Goal: Complete application form: Complete application form

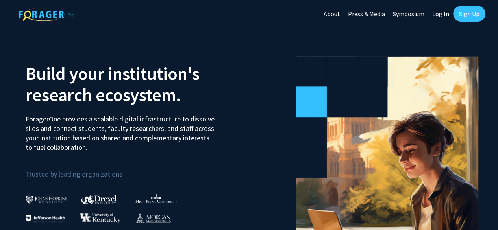
click at [32, 11] on img at bounding box center [46, 14] width 55 height 14
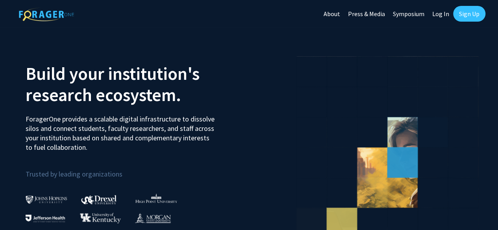
click at [441, 15] on link "Log In" at bounding box center [440, 14] width 25 height 28
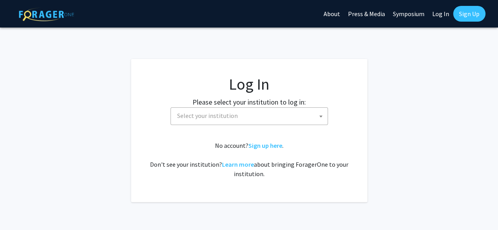
click at [249, 108] on span "Select your institution" at bounding box center [250, 116] width 153 height 16
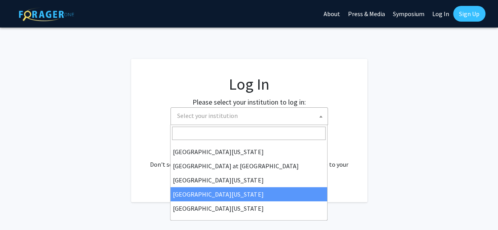
scroll to position [8, 0]
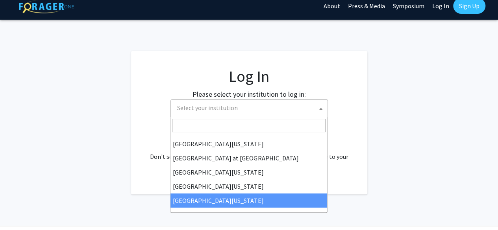
select select "33"
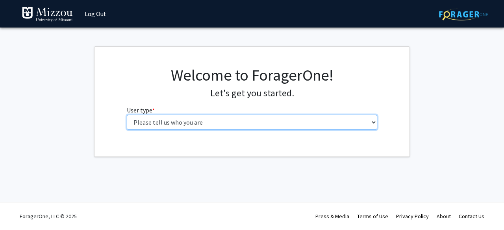
click at [348, 120] on select "Please tell us who you are Undergraduate Student Master's Student Doctoral Cand…" at bounding box center [252, 122] width 251 height 15
select select "5: faculty"
click at [127, 115] on select "Please tell us who you are Undergraduate Student Master's Student Doctoral Cand…" at bounding box center [252, 122] width 251 height 15
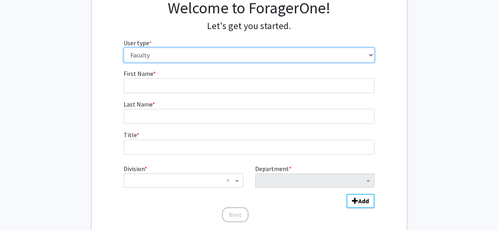
scroll to position [72, 0]
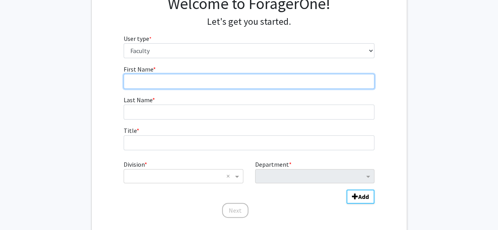
click at [205, 82] on input "First Name * required" at bounding box center [249, 81] width 251 height 15
type input "Elaine"
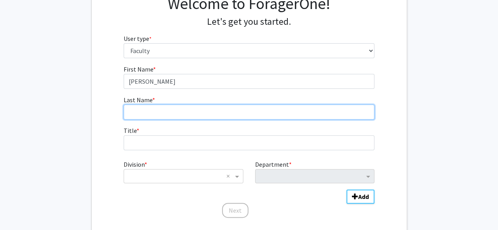
type input "Beach"
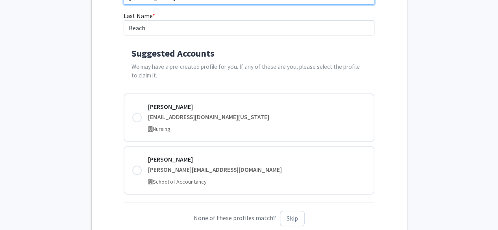
scroll to position [157, 0]
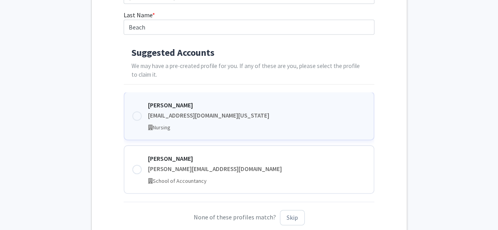
click at [206, 116] on div "beache@health.missouri.edu" at bounding box center [257, 115] width 218 height 9
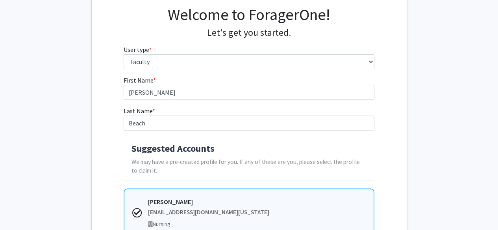
scroll to position [243, 0]
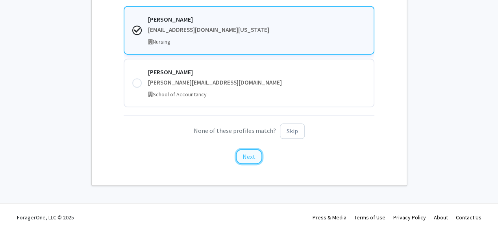
click at [249, 155] on button "Next" at bounding box center [249, 156] width 26 height 15
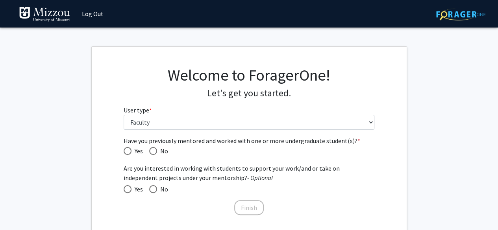
scroll to position [50, 0]
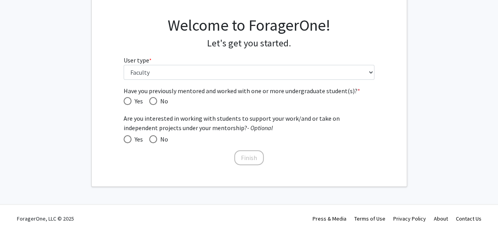
click at [153, 100] on span "Have you previously mentored and worked with one or more undergraduate student(…" at bounding box center [153, 101] width 8 height 8
click at [153, 100] on input "No" at bounding box center [153, 101] width 8 height 8
radio input "true"
click at [156, 140] on span at bounding box center [153, 139] width 8 height 8
click at [156, 140] on input "No" at bounding box center [153, 139] width 8 height 8
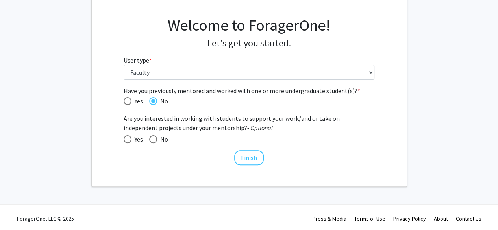
radio input "true"
click at [253, 155] on button "Finish" at bounding box center [249, 157] width 30 height 15
